Goal: Task Accomplishment & Management: Use online tool/utility

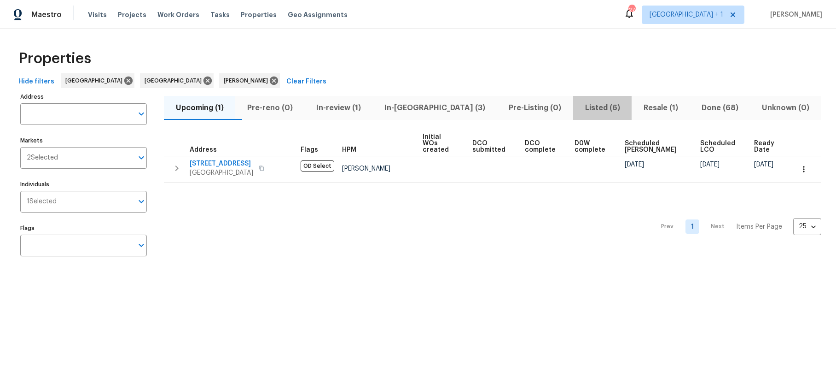
click at [579, 108] on span "Listed (6)" at bounding box center [602, 107] width 47 height 13
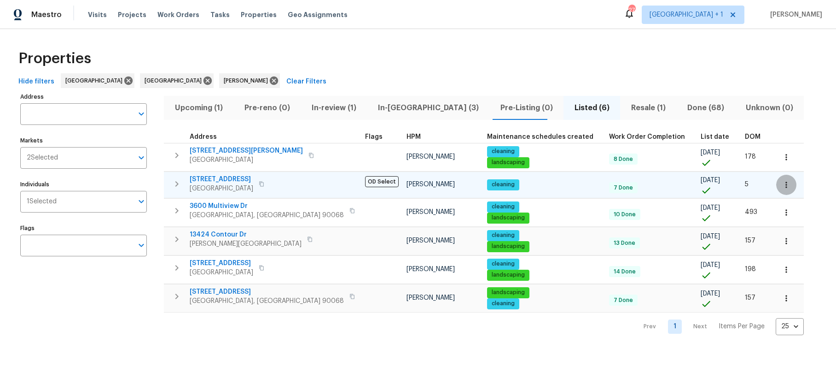
click at [777, 182] on button "button" at bounding box center [787, 185] width 20 height 20
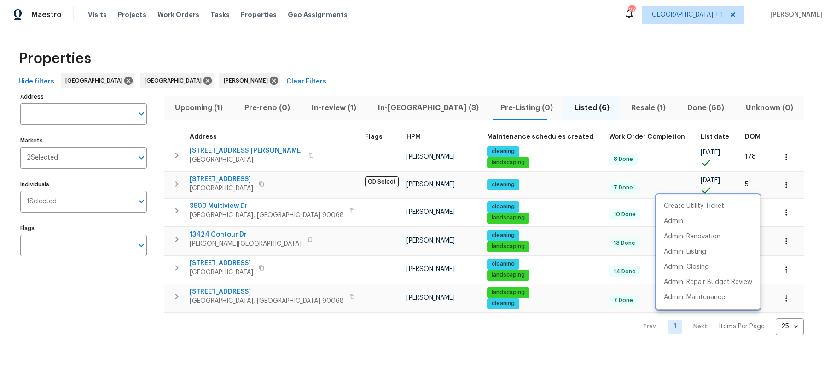
click at [362, 71] on div at bounding box center [418, 186] width 836 height 373
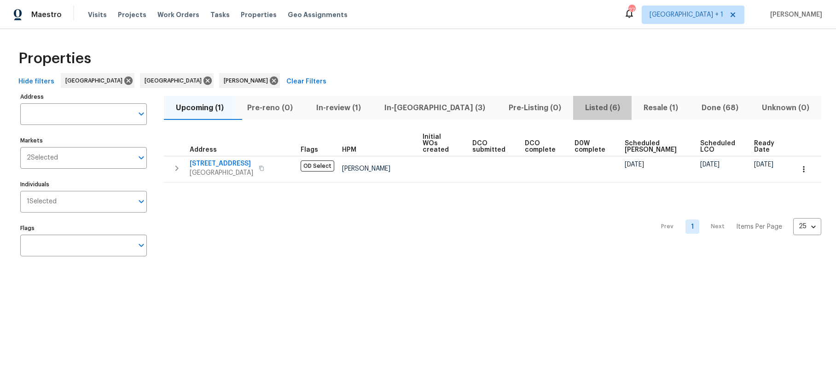
click at [579, 106] on span "Listed (6)" at bounding box center [602, 107] width 47 height 13
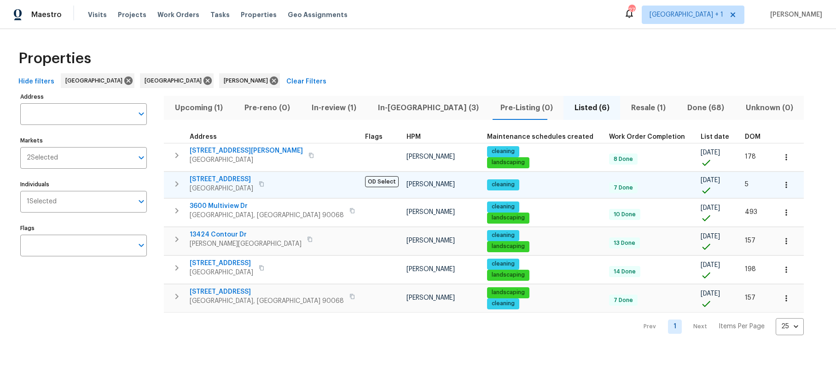
click at [264, 183] on icon "button" at bounding box center [261, 183] width 5 height 5
click at [264, 184] on icon "button" at bounding box center [261, 183] width 5 height 5
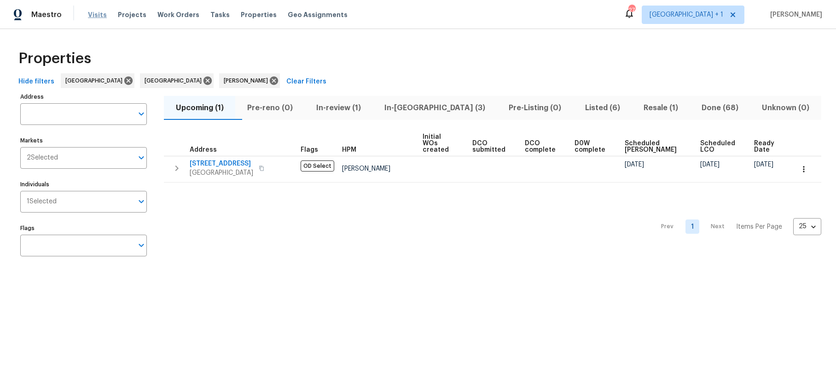
click at [100, 17] on span "Visits" at bounding box center [97, 14] width 19 height 9
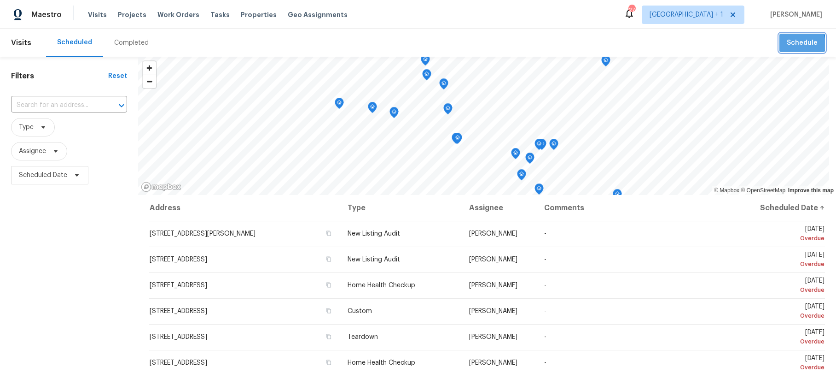
click at [788, 44] on span "Schedule" at bounding box center [802, 43] width 31 height 12
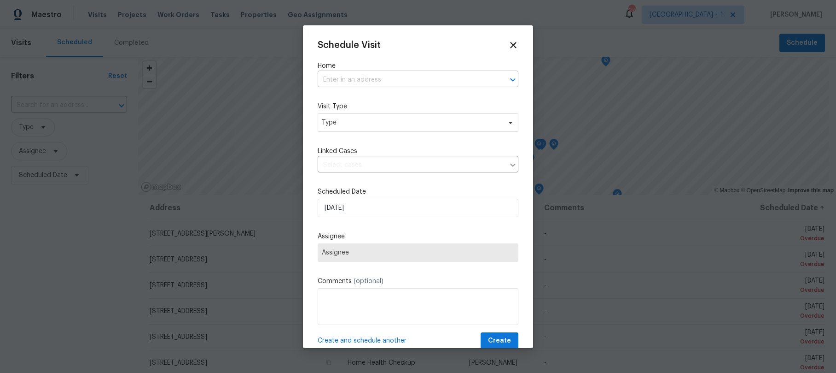
click at [360, 79] on input "text" at bounding box center [405, 80] width 175 height 14
paste input "[STREET_ADDRESS]"
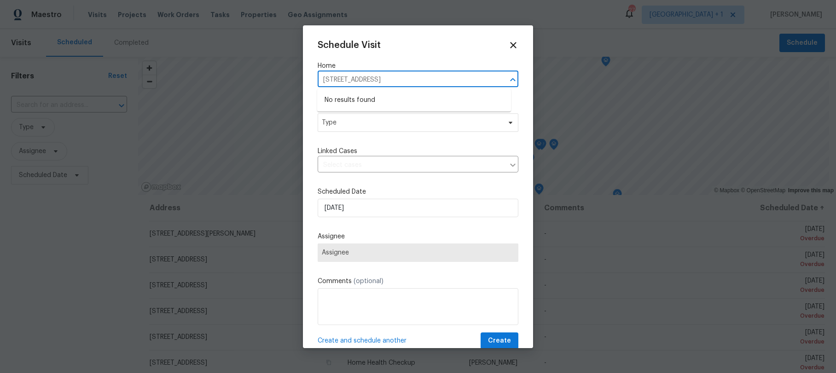
click at [461, 82] on input "[STREET_ADDRESS]" at bounding box center [405, 80] width 175 height 14
type input "[STREET_ADDRESS]"
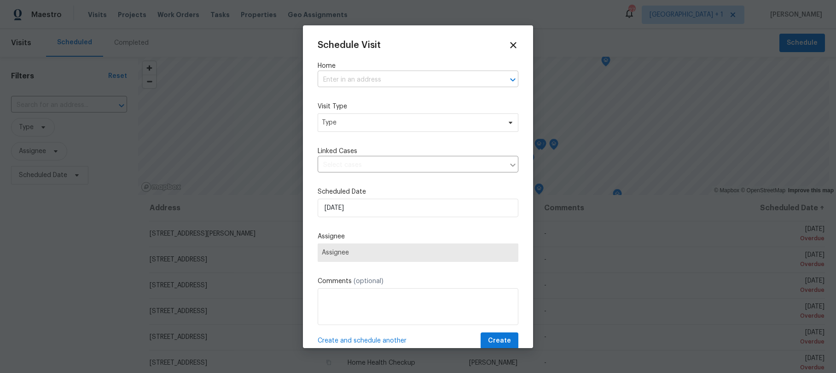
click at [376, 82] on input "text" at bounding box center [405, 80] width 175 height 14
type input "2909"
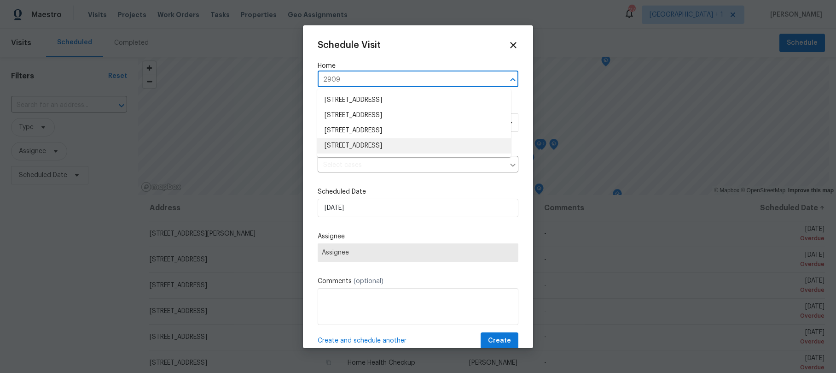
click at [370, 142] on li "[STREET_ADDRESS]" at bounding box center [414, 145] width 194 height 15
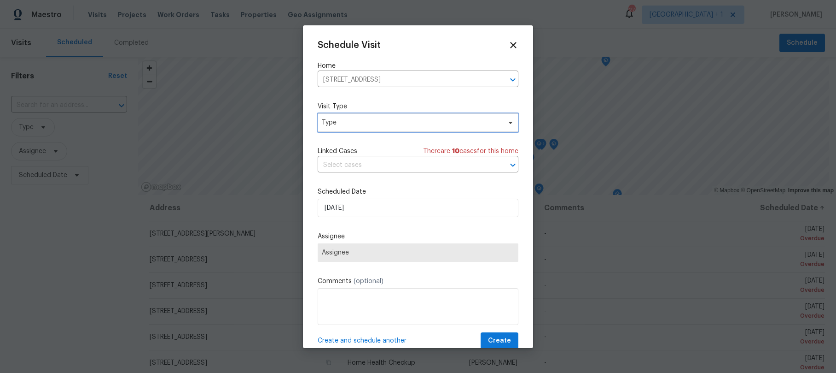
click at [363, 119] on span "Type" at bounding box center [411, 122] width 179 height 9
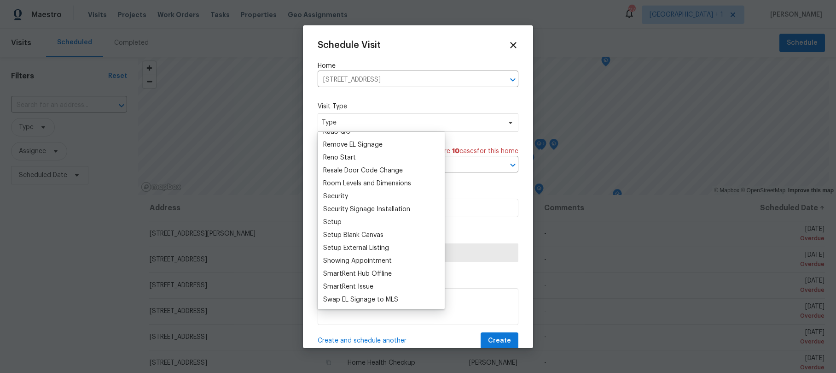
scroll to position [720, 0]
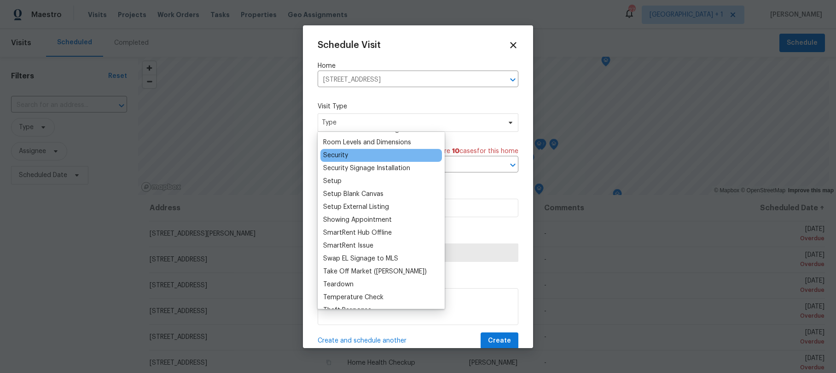
click at [338, 158] on div "Security" at bounding box center [335, 155] width 25 height 9
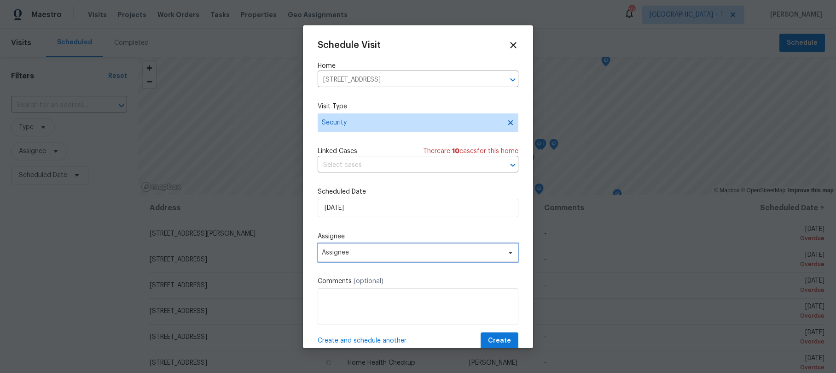
click at [358, 250] on span "Assignee" at bounding box center [412, 252] width 181 height 7
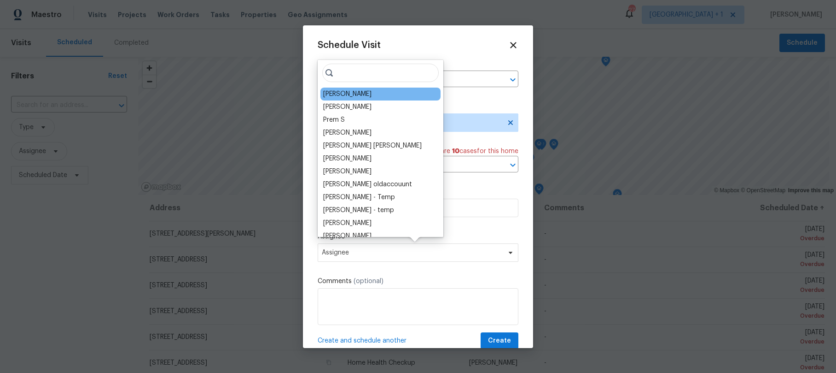
click at [372, 97] on div "[PERSON_NAME]" at bounding box center [347, 93] width 48 height 9
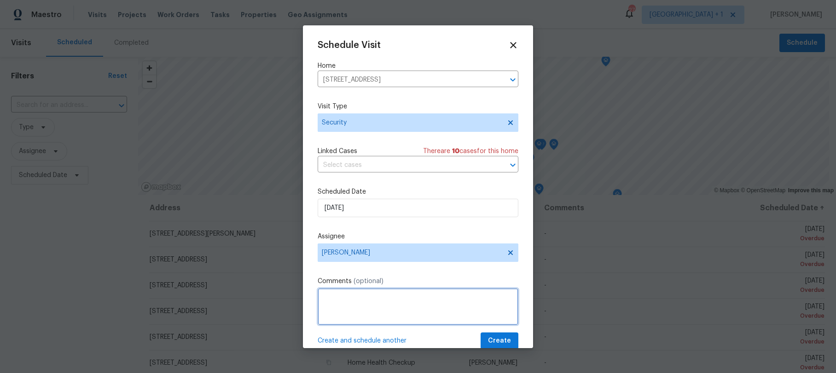
click at [360, 296] on textarea at bounding box center [418, 306] width 201 height 37
type textarea "People are entering the property trying to rent it"
click at [495, 336] on span "Create" at bounding box center [499, 341] width 23 height 12
